Goal: Navigation & Orientation: Find specific page/section

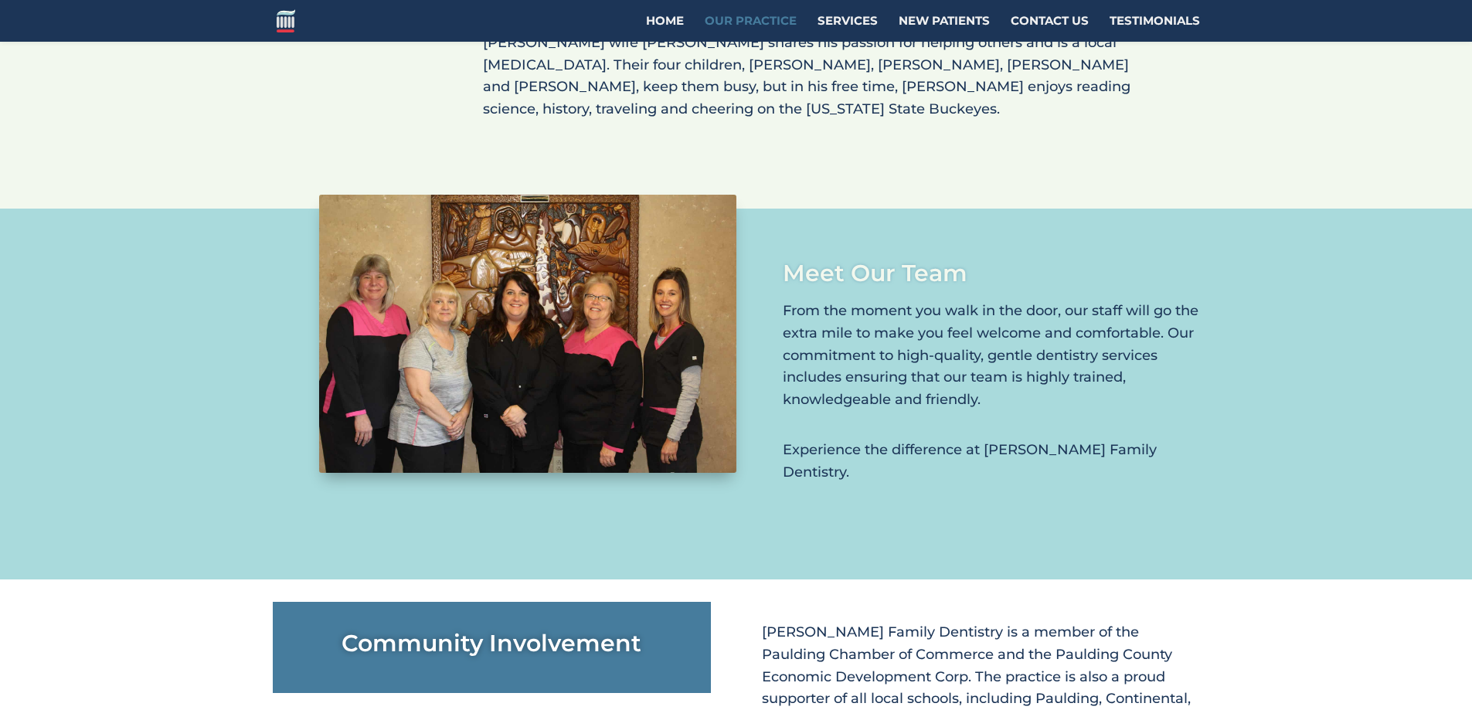
scroll to position [1700, 0]
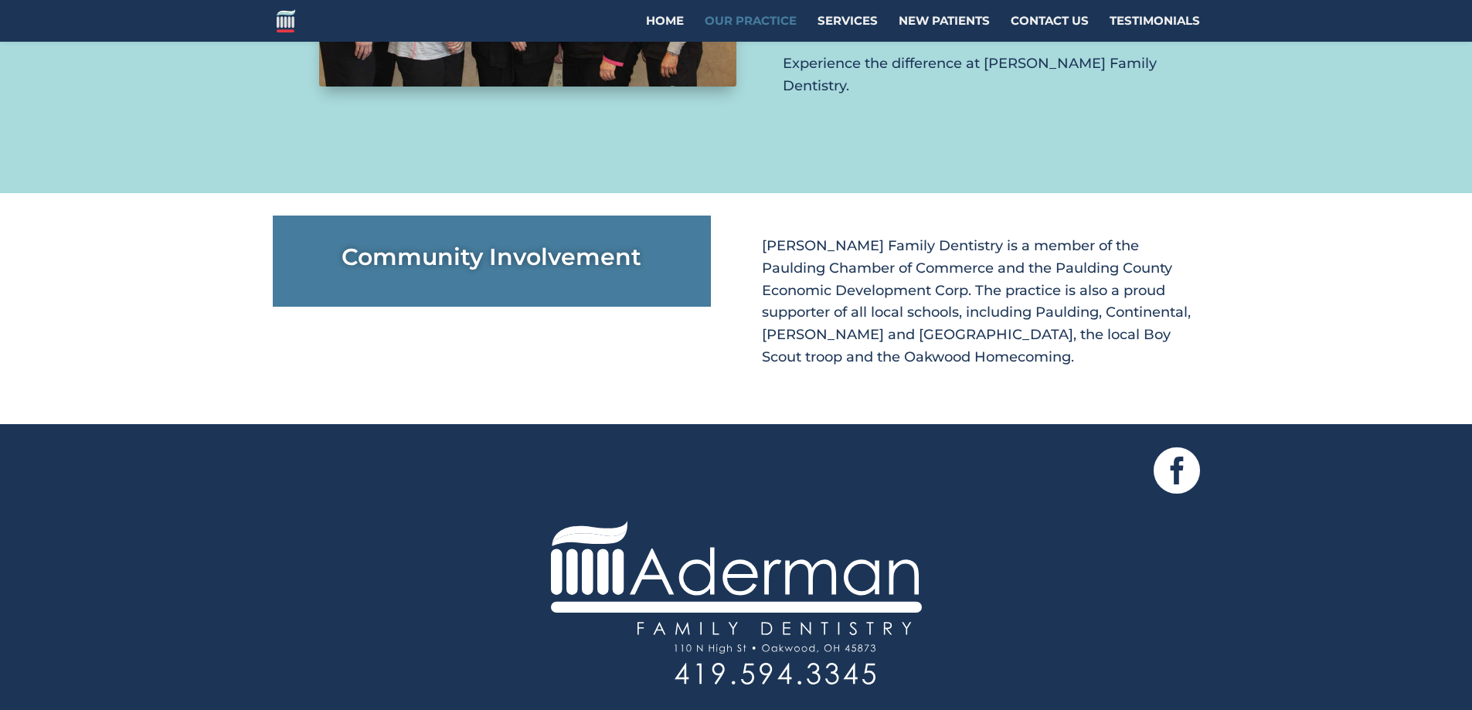
drag, startPoint x: 996, startPoint y: 434, endPoint x: 747, endPoint y: 365, distance: 258.2
click at [747, 365] on div "Community Involvement Aderman Family Dentistry is a member of the Paulding Cham…" at bounding box center [736, 308] width 927 height 231
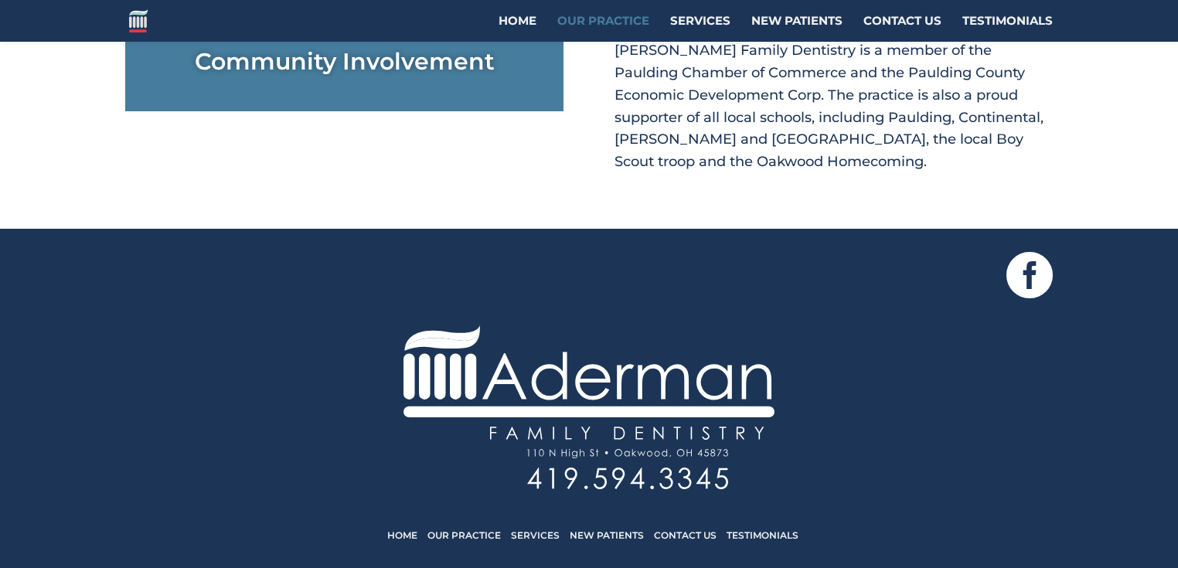
scroll to position [1892, 0]
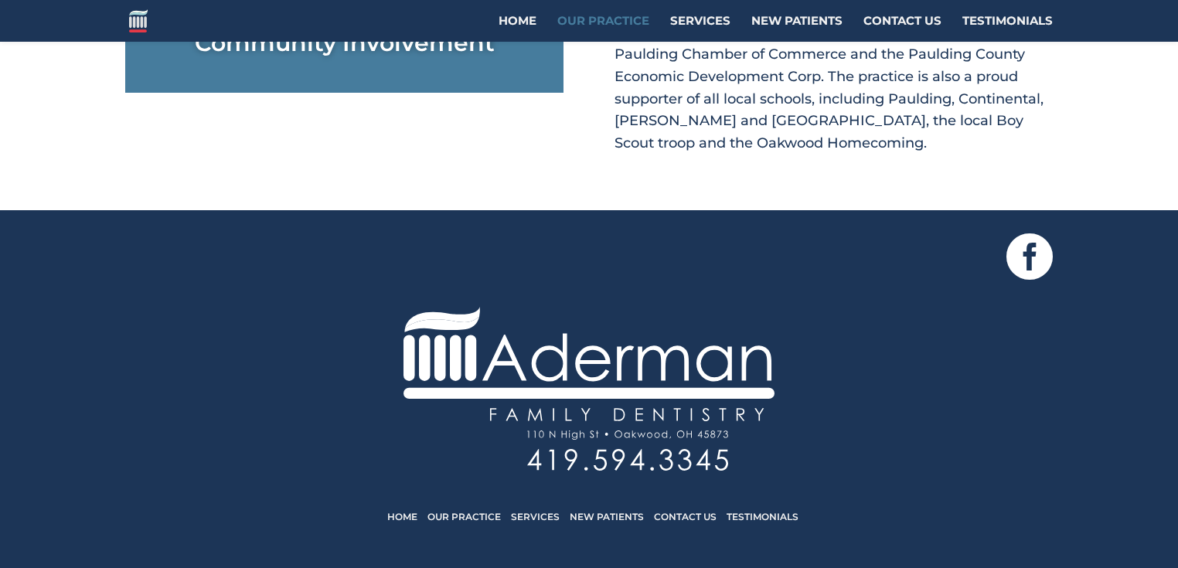
click at [522, 511] on link "Services" at bounding box center [535, 517] width 49 height 12
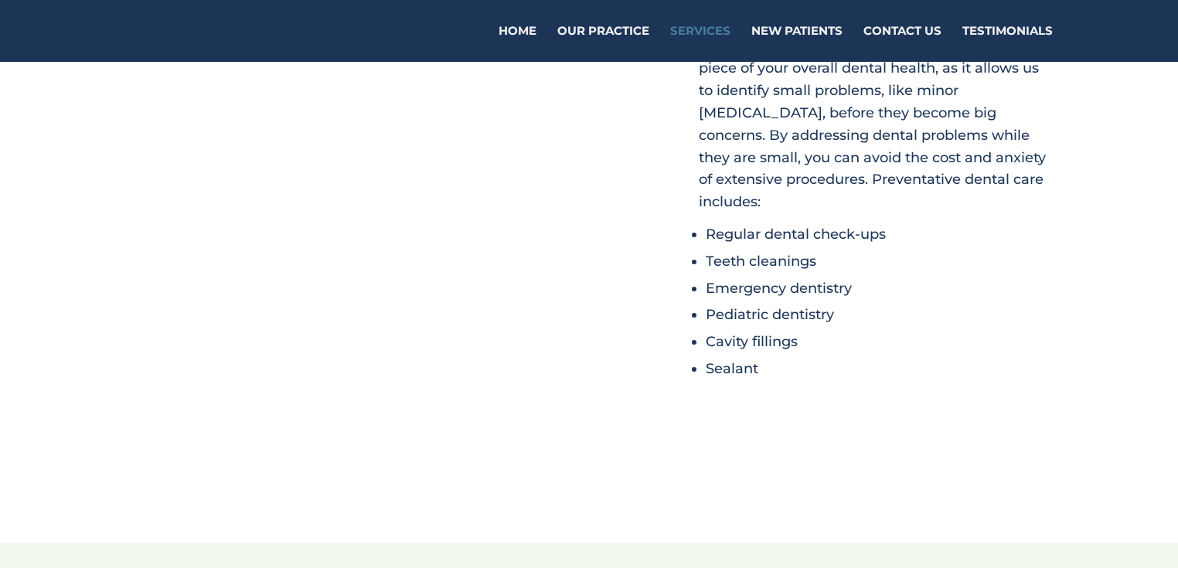
scroll to position [185, 0]
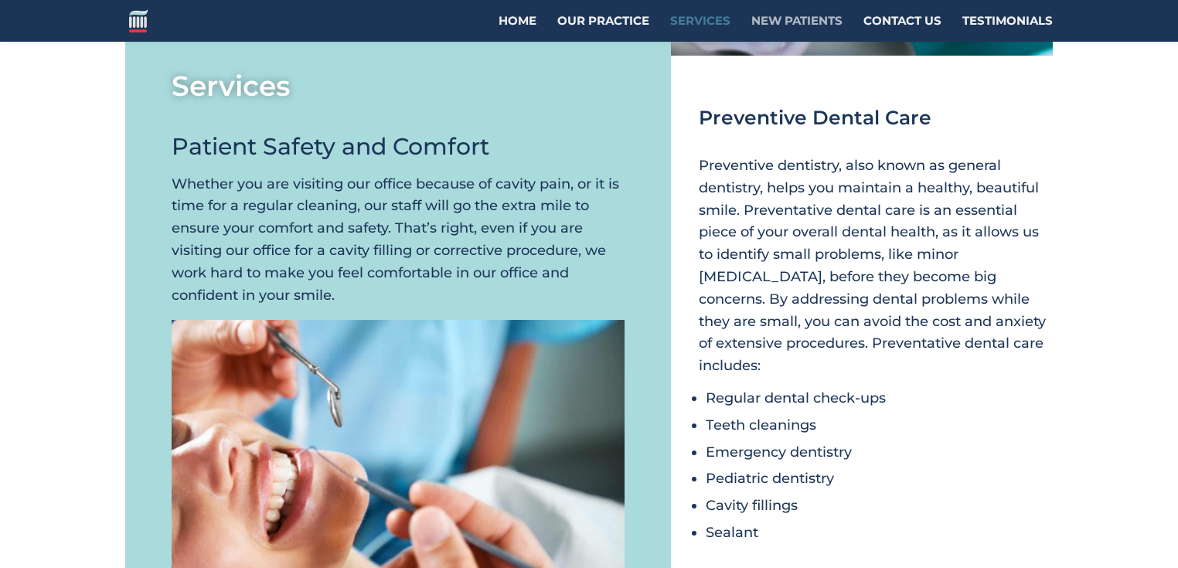
click at [780, 22] on link "New Patients" at bounding box center [796, 28] width 91 height 26
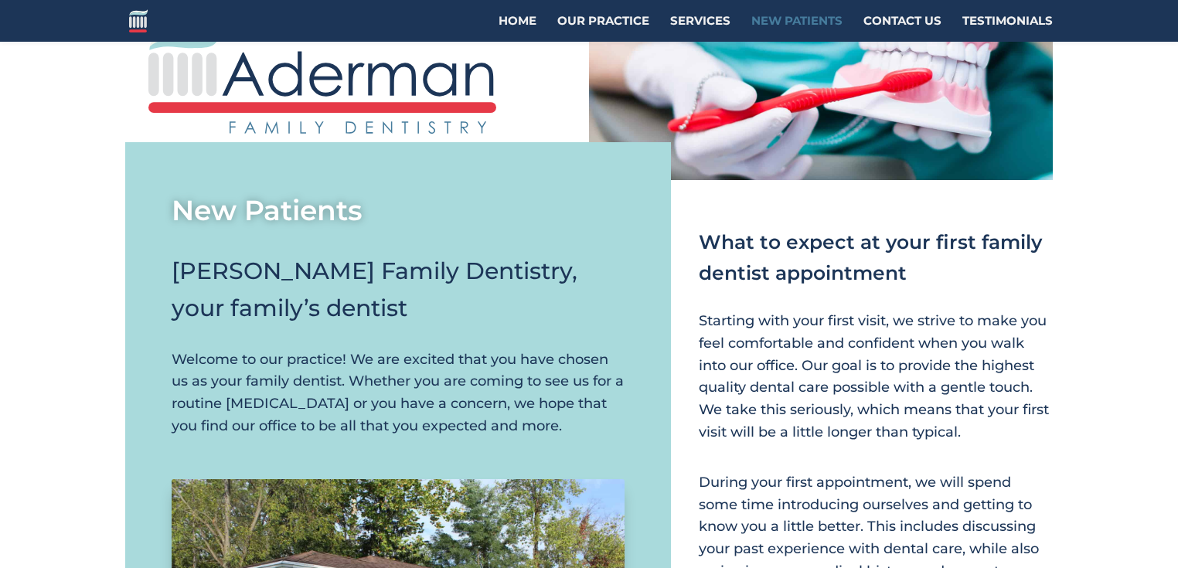
scroll to position [59, 0]
